Goal: Task Accomplishment & Management: Manage account settings

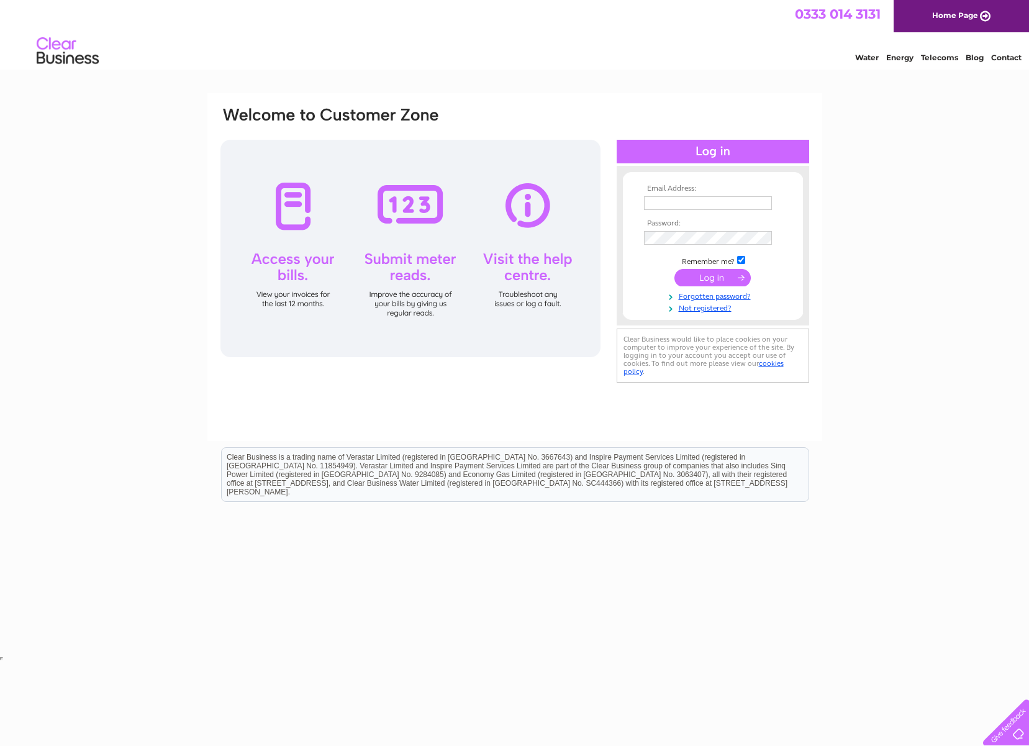
type input "info@linndhuhouse.com"
click at [723, 279] on input "submit" at bounding box center [712, 277] width 76 height 17
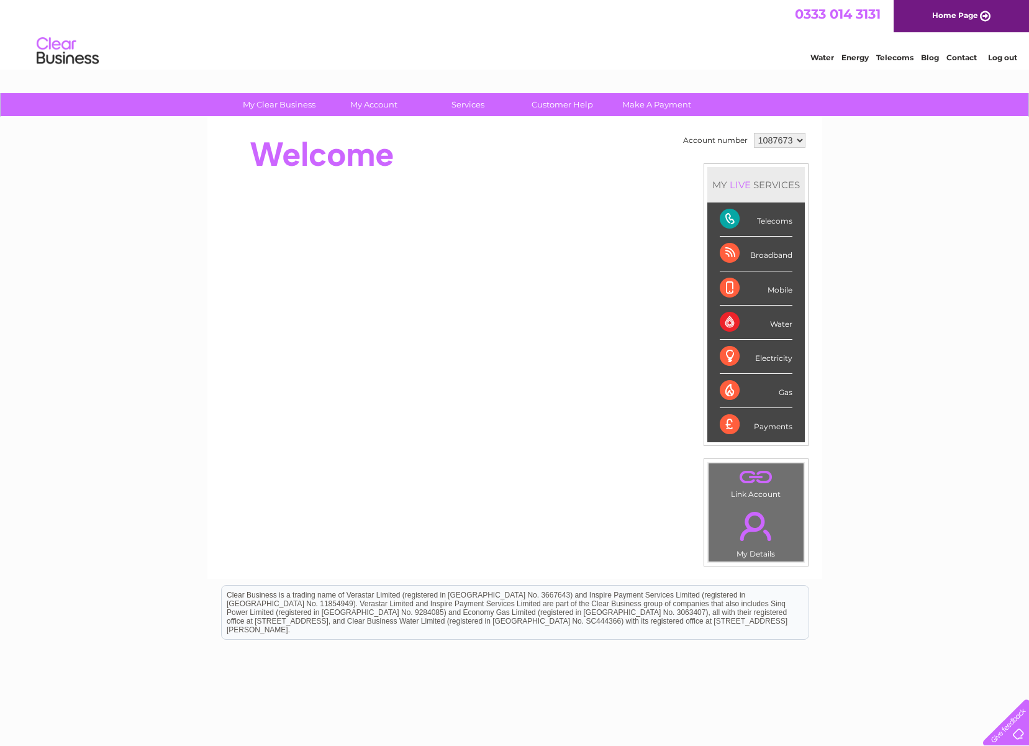
drag, startPoint x: 785, startPoint y: 219, endPoint x: 775, endPoint y: 219, distance: 9.9
click at [785, 219] on div "Telecoms" at bounding box center [756, 219] width 73 height 34
click at [730, 220] on div "Telecoms" at bounding box center [756, 219] width 73 height 34
click at [776, 140] on select "1087673" at bounding box center [780, 140] width 52 height 15
click at [728, 217] on div "Telecoms" at bounding box center [756, 219] width 73 height 34
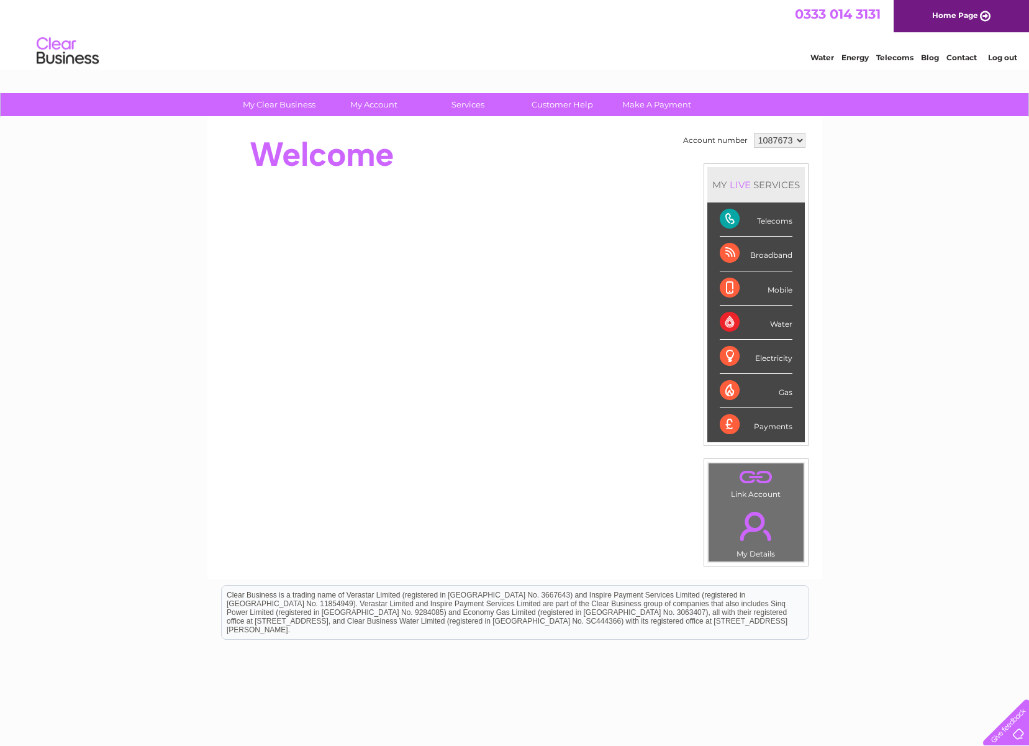
click at [818, 58] on link "Water" at bounding box center [822, 57] width 24 height 9
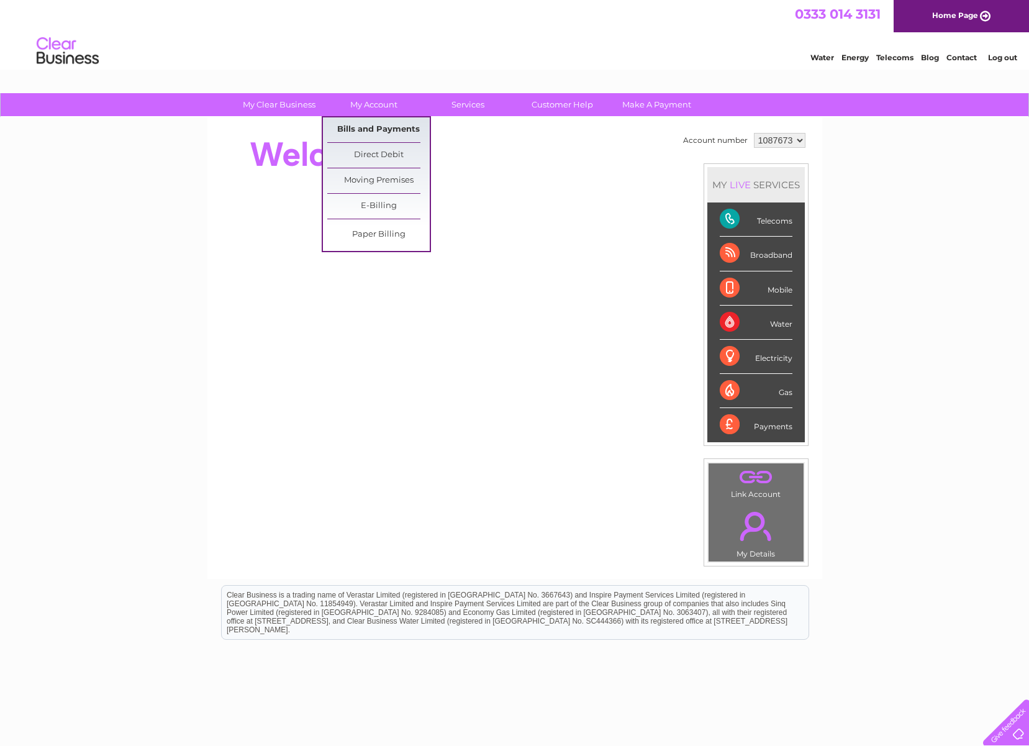
click at [381, 127] on link "Bills and Payments" at bounding box center [378, 129] width 102 height 25
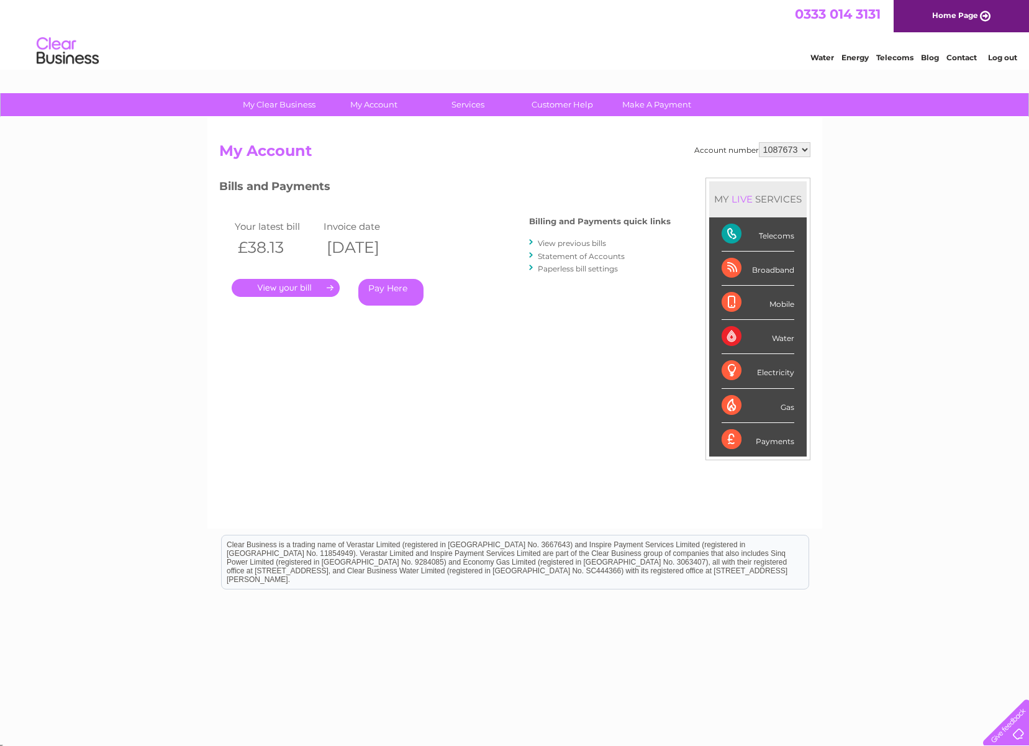
click at [284, 289] on link "." at bounding box center [286, 288] width 108 height 18
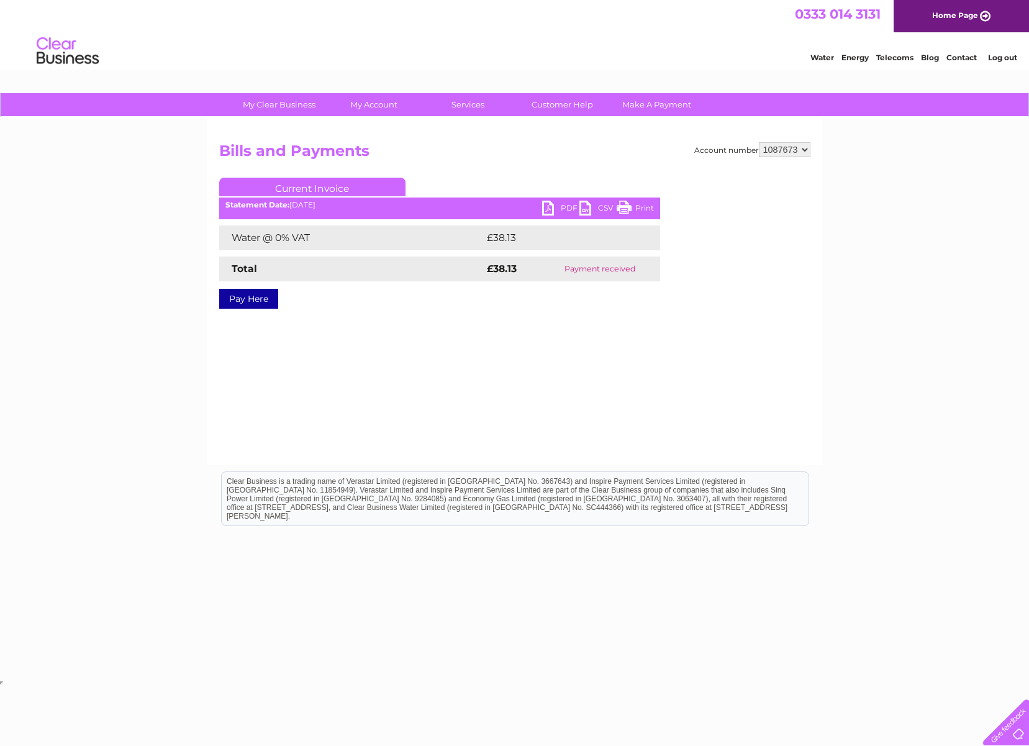
click at [548, 207] on link "PDF" at bounding box center [560, 210] width 37 height 18
